Goal: Find specific page/section: Find specific page/section

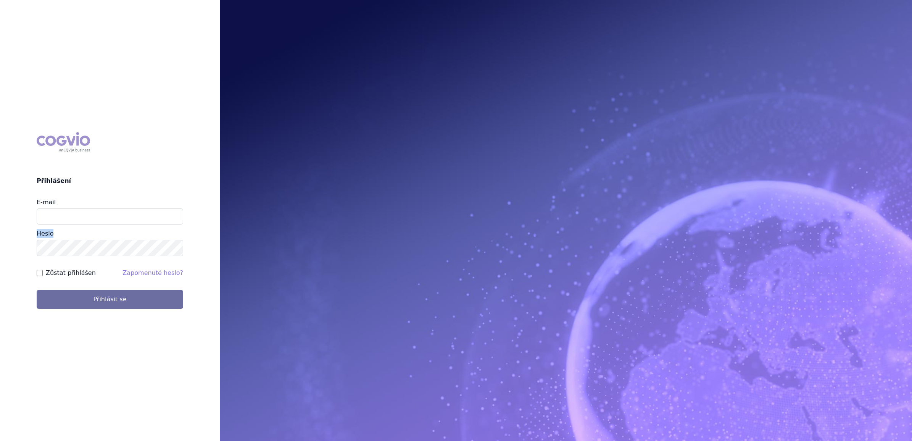
drag, startPoint x: 85, startPoint y: 224, endPoint x: 86, endPoint y: 220, distance: 4.4
click at [86, 223] on div "E-mail Heslo" at bounding box center [110, 227] width 147 height 58
click at [87, 215] on input "E-mail" at bounding box center [110, 216] width 147 height 16
type input "martin.brunclik@sanofi.com"
click at [88, 296] on button "Přihlásit se" at bounding box center [110, 299] width 147 height 19
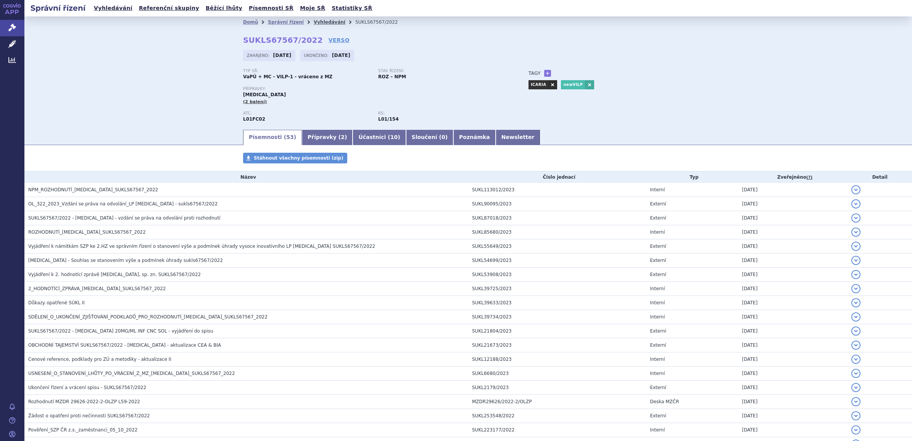
click at [318, 20] on link "Vyhledávání" at bounding box center [330, 21] width 32 height 5
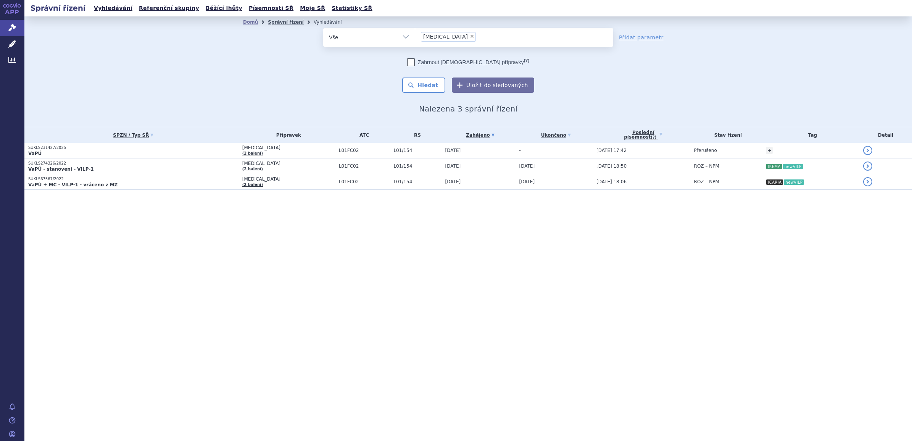
click at [275, 21] on link "Správní řízení" at bounding box center [286, 21] width 36 height 5
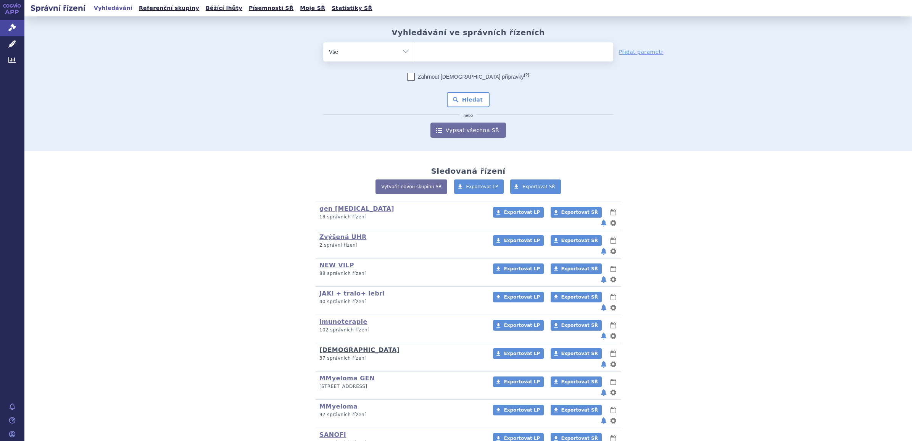
click at [326, 346] on link "[DEMOGRAPHIC_DATA]" at bounding box center [360, 349] width 81 height 7
